Goal: Browse casually

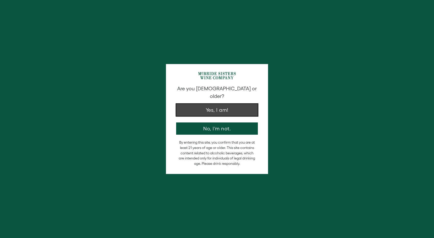
click at [223, 106] on button "Yes, I am!" at bounding box center [217, 110] width 82 height 12
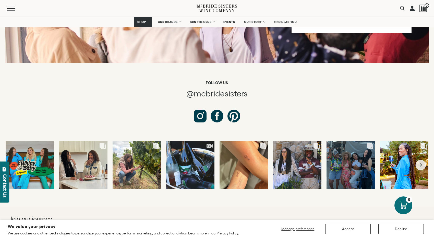
scroll to position [1881, 0]
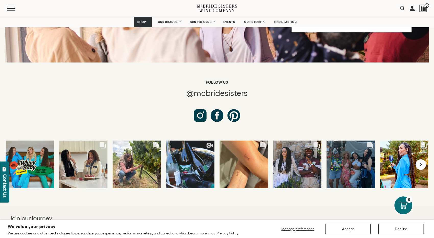
click at [421, 163] on icon "Next slide" at bounding box center [421, 165] width 3 height 4
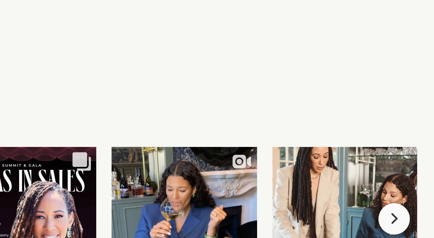
click at [420, 163] on icon "Next slide" at bounding box center [421, 165] width 3 height 4
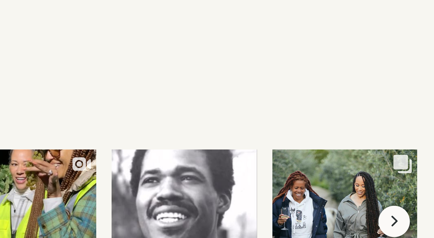
click at [421, 163] on icon "Next slide" at bounding box center [421, 165] width 2 height 4
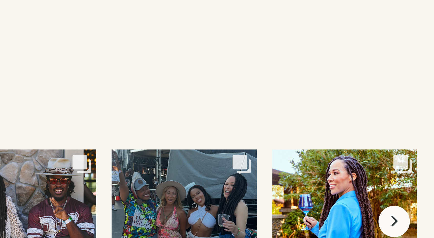
click at [420, 163] on icon "Next slide" at bounding box center [421, 165] width 2 height 4
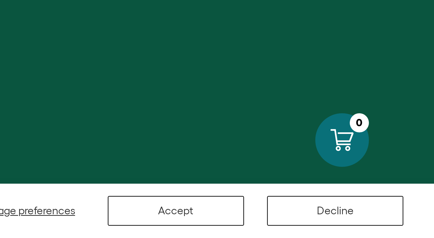
scroll to position [2008, 0]
